Goal: Task Accomplishment & Management: Complete application form

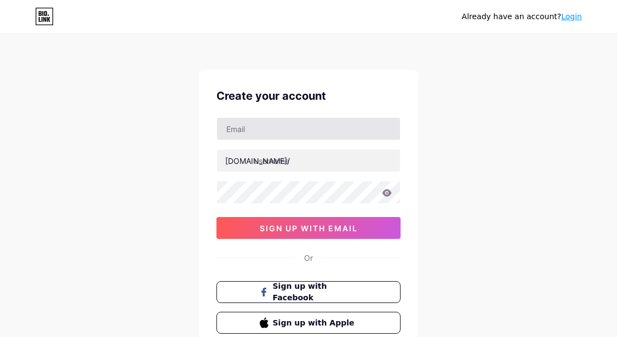
type input "[DOMAIN_NAME][EMAIL_ADDRESS][DOMAIN_NAME]"
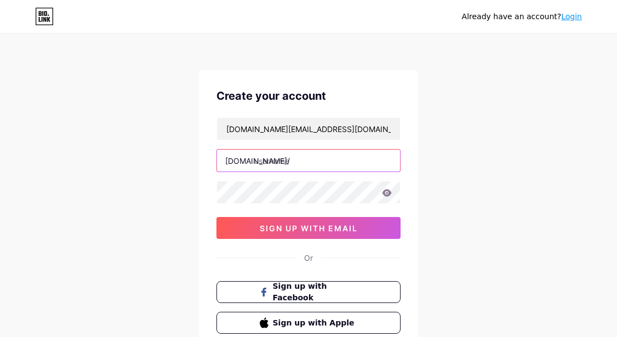
click at [333, 164] on input "text" at bounding box center [308, 161] width 183 height 22
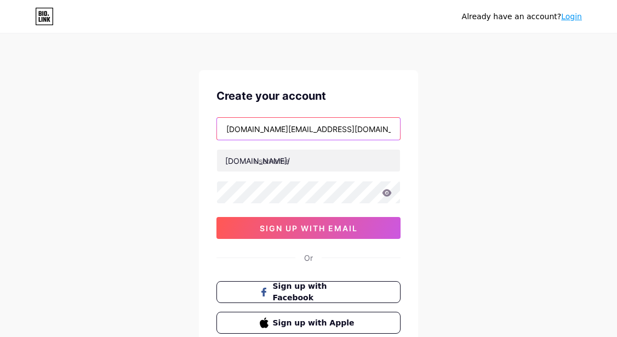
click at [362, 129] on input "[DOMAIN_NAME][EMAIL_ADDRESS][DOMAIN_NAME]" at bounding box center [308, 129] width 183 height 22
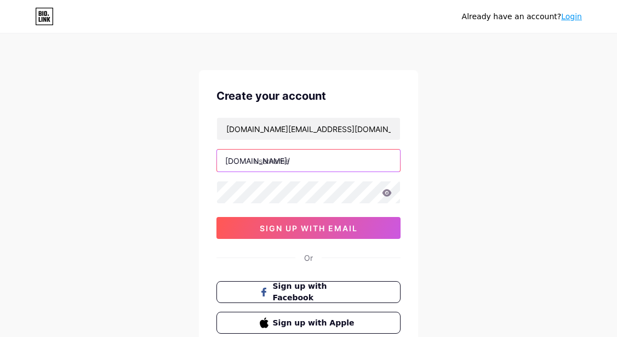
click at [352, 156] on input "text" at bounding box center [308, 161] width 183 height 22
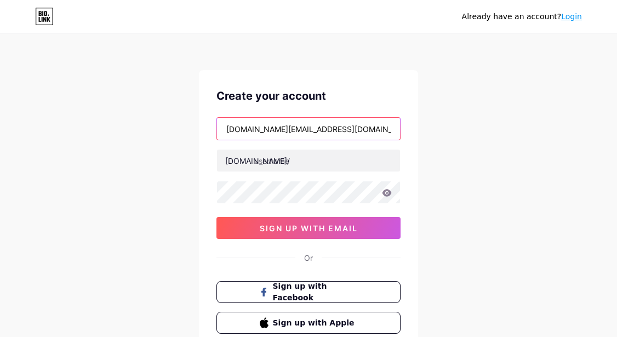
click at [370, 119] on input "[DOMAIN_NAME][EMAIL_ADDRESS][DOMAIN_NAME]" at bounding box center [308, 129] width 183 height 22
click at [365, 126] on input "[DOMAIN_NAME][EMAIL_ADDRESS][DOMAIN_NAME]" at bounding box center [308, 129] width 183 height 22
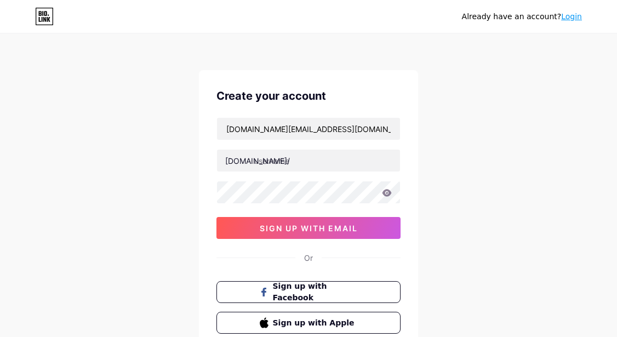
click at [441, 116] on div "Already have an account? Login Create your account [DOMAIN_NAME][EMAIL_ADDRESS]…" at bounding box center [308, 209] width 617 height 419
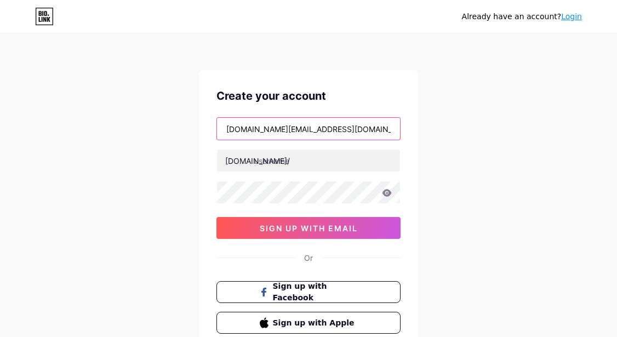
click at [362, 123] on input "[DOMAIN_NAME][EMAIL_ADDRESS][DOMAIN_NAME]" at bounding box center [308, 129] width 183 height 22
click at [378, 134] on input "text" at bounding box center [308, 129] width 183 height 22
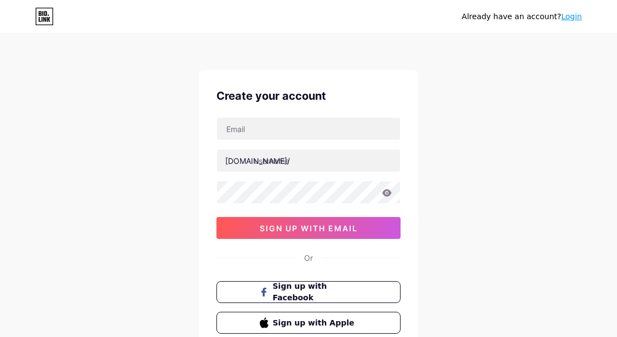
click at [468, 122] on div "Already have an account? Login Create your account [DOMAIN_NAME]/ 0cAFcWeA6QAqJ…" at bounding box center [308, 209] width 617 height 419
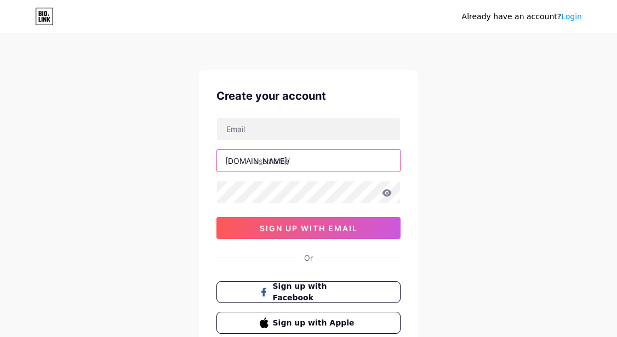
click at [292, 155] on input "text" at bounding box center [308, 161] width 183 height 22
type input "dermacolor"
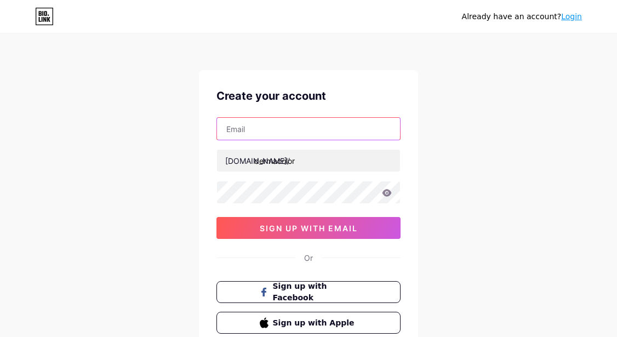
click at [303, 124] on input "text" at bounding box center [308, 129] width 183 height 22
click at [471, 112] on div "Already have an account? Login Create your account [DOMAIN_NAME]/ dermacolor 0c…" at bounding box center [308, 209] width 617 height 419
